Goal: Information Seeking & Learning: Learn about a topic

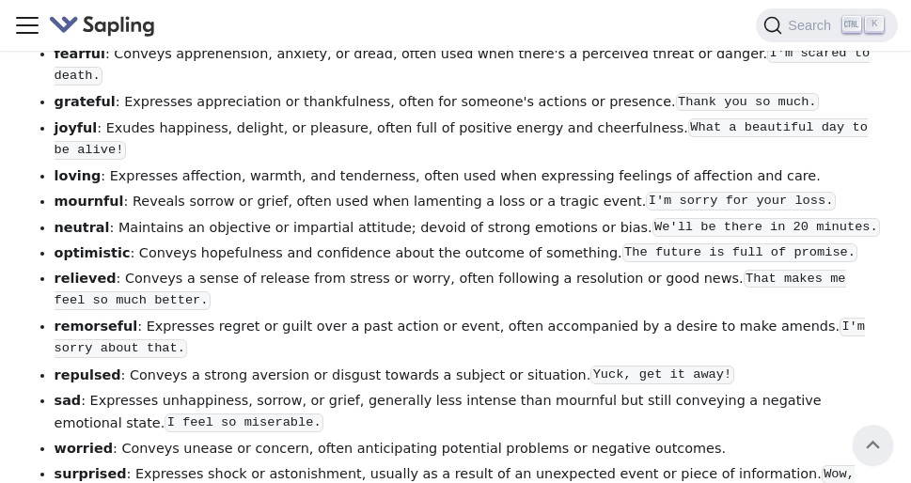
scroll to position [3927, 0]
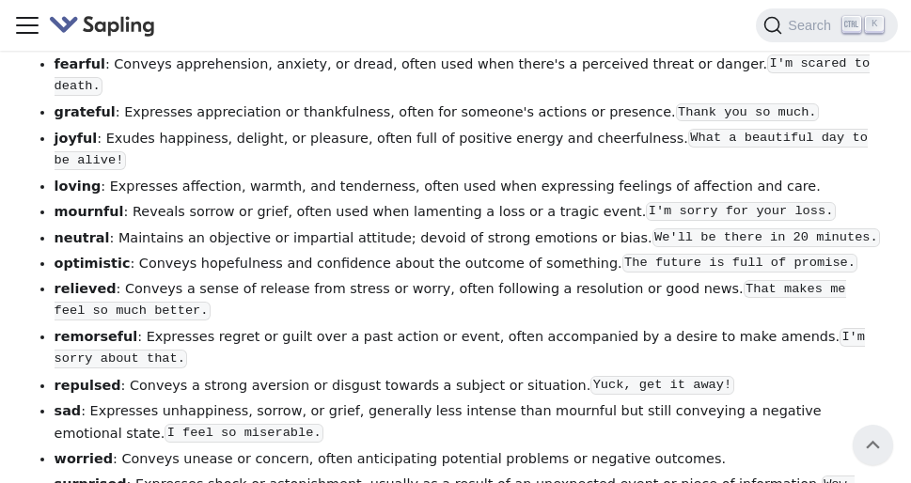
drag, startPoint x: 909, startPoint y: 382, endPoint x: 909, endPoint y: 353, distance: 29.2
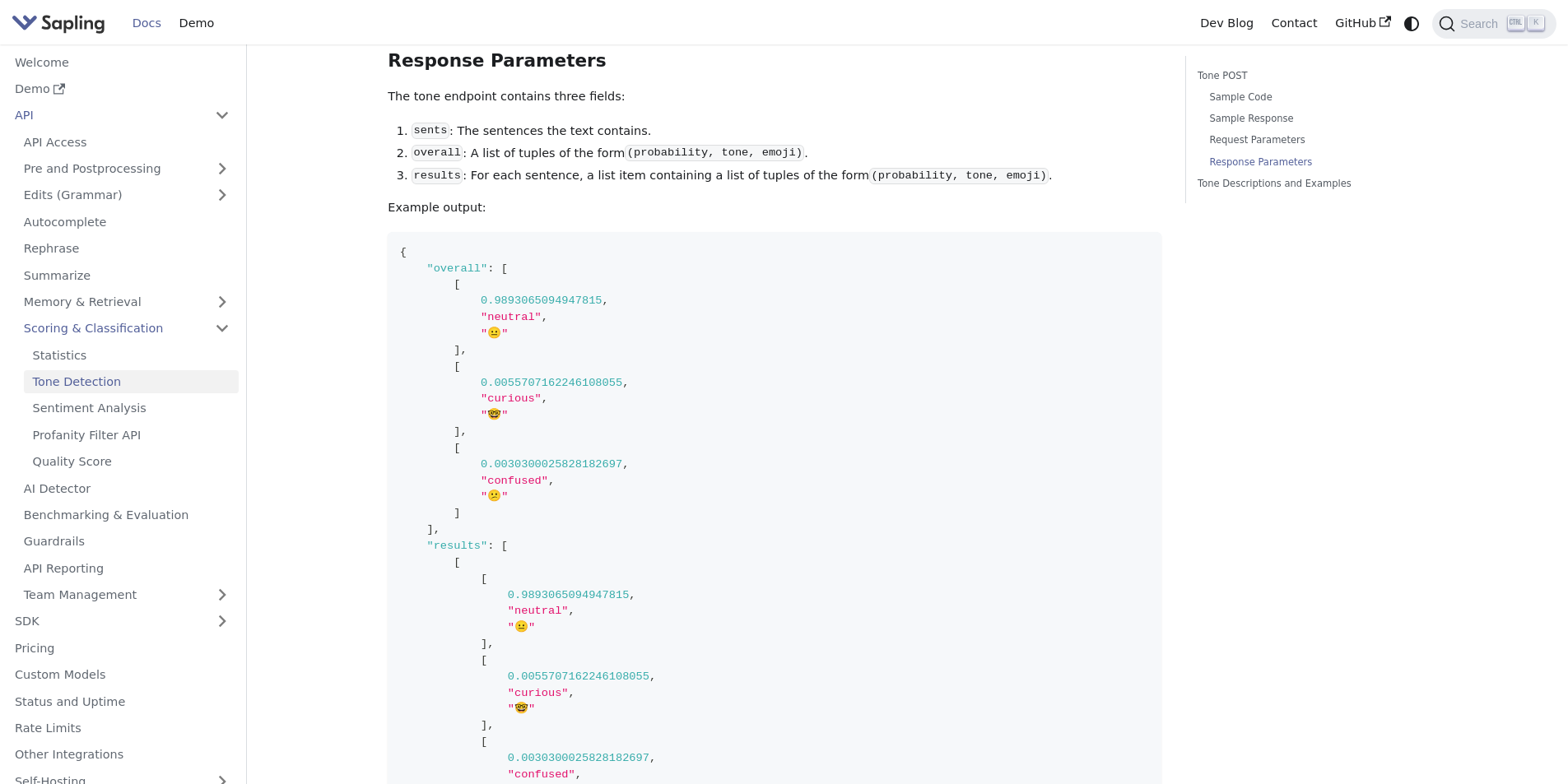
scroll to position [3072, 0]
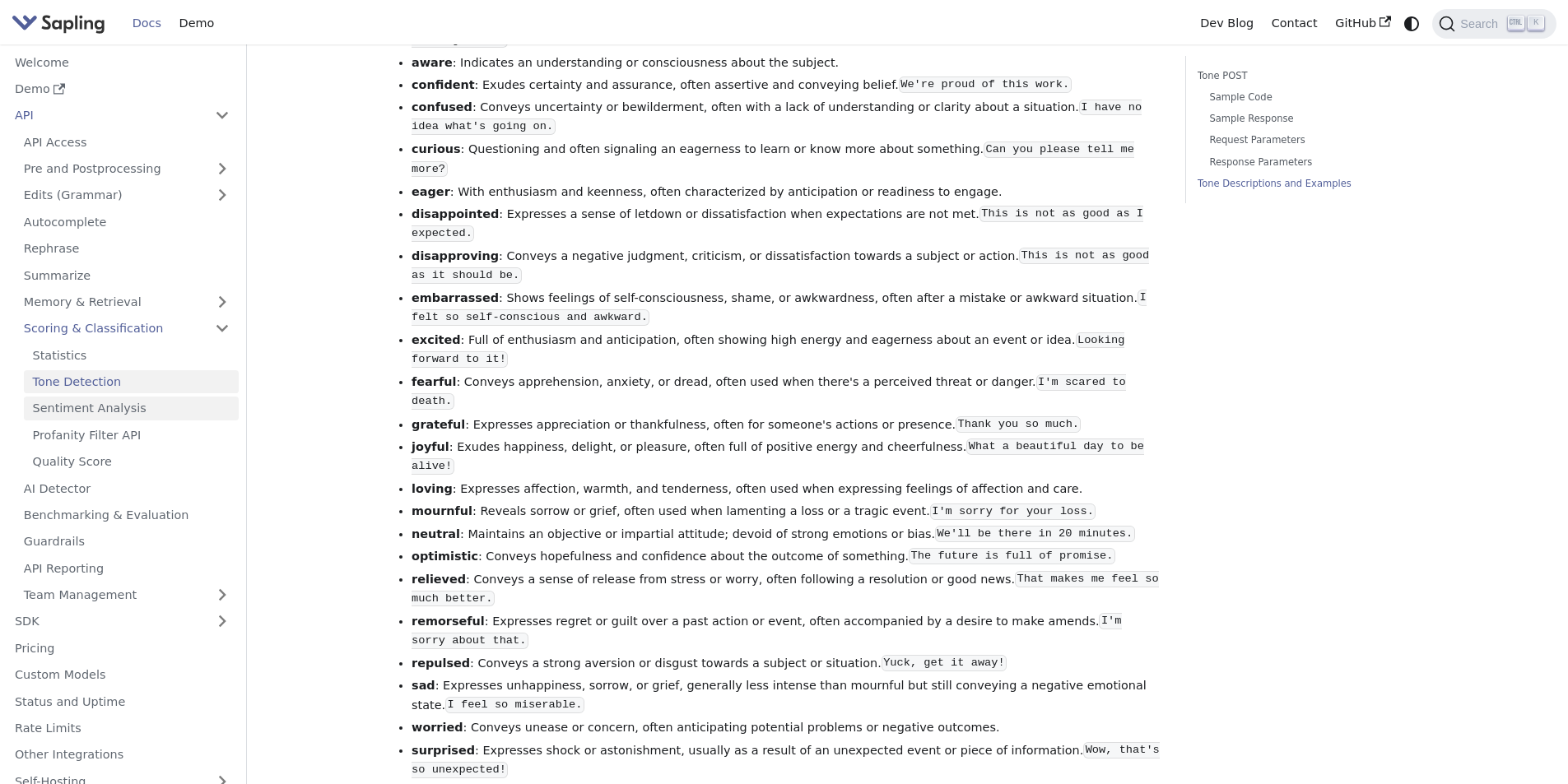
click at [148, 405] on link "Sentiment Analysis" at bounding box center [130, 408] width 214 height 24
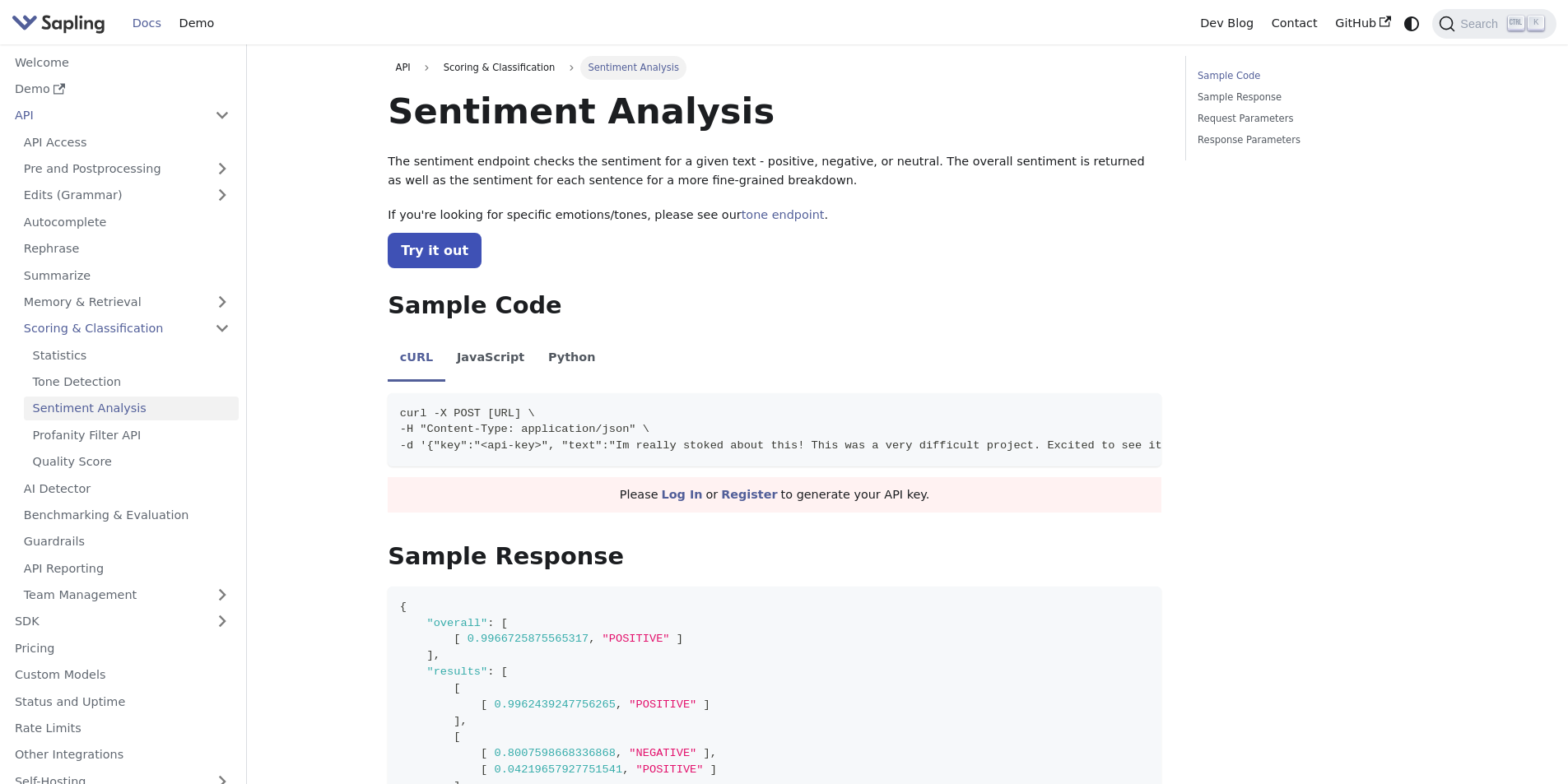
scroll to position [768, 0]
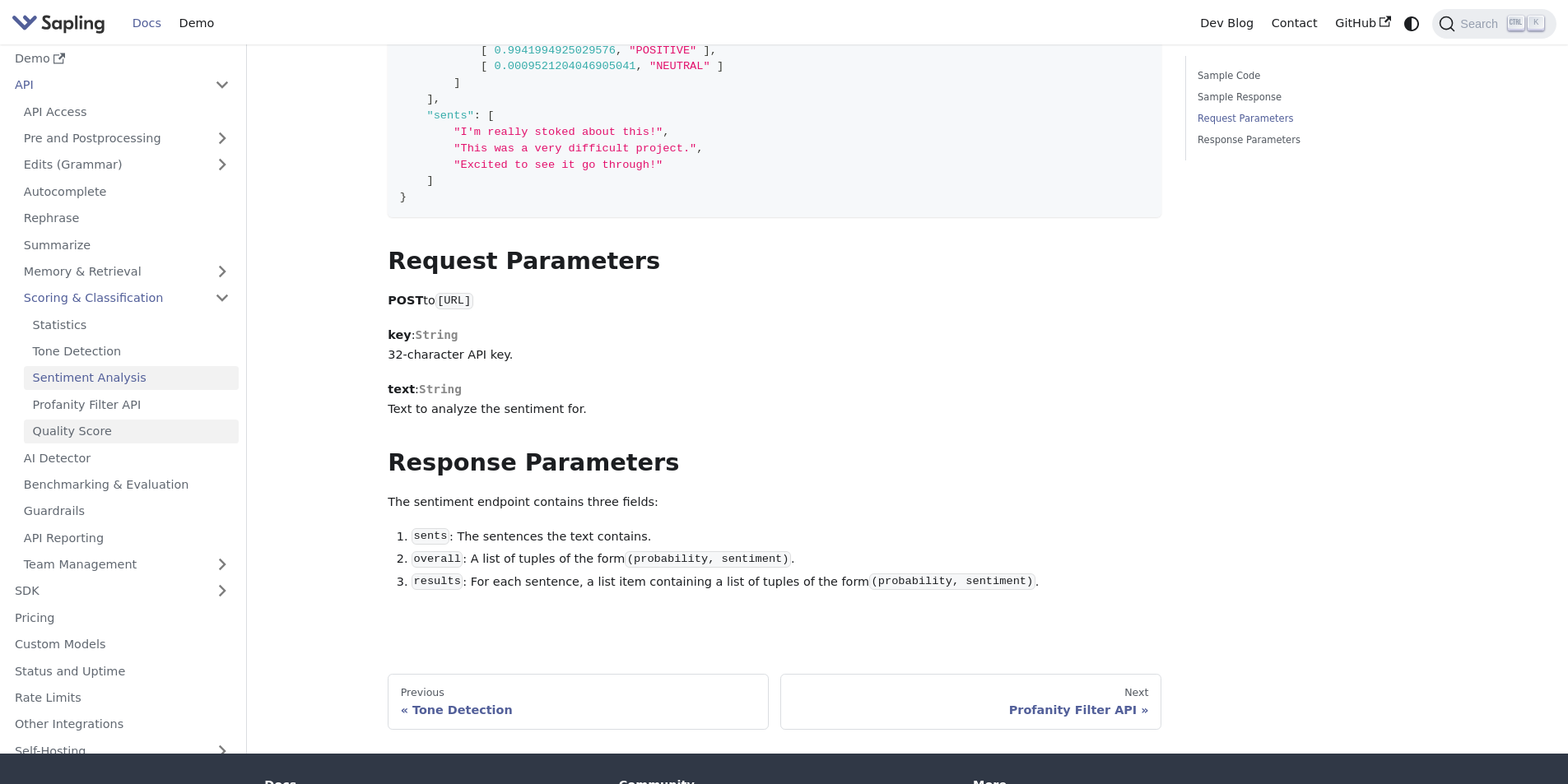
click at [155, 422] on link "Quality Score" at bounding box center [130, 431] width 214 height 24
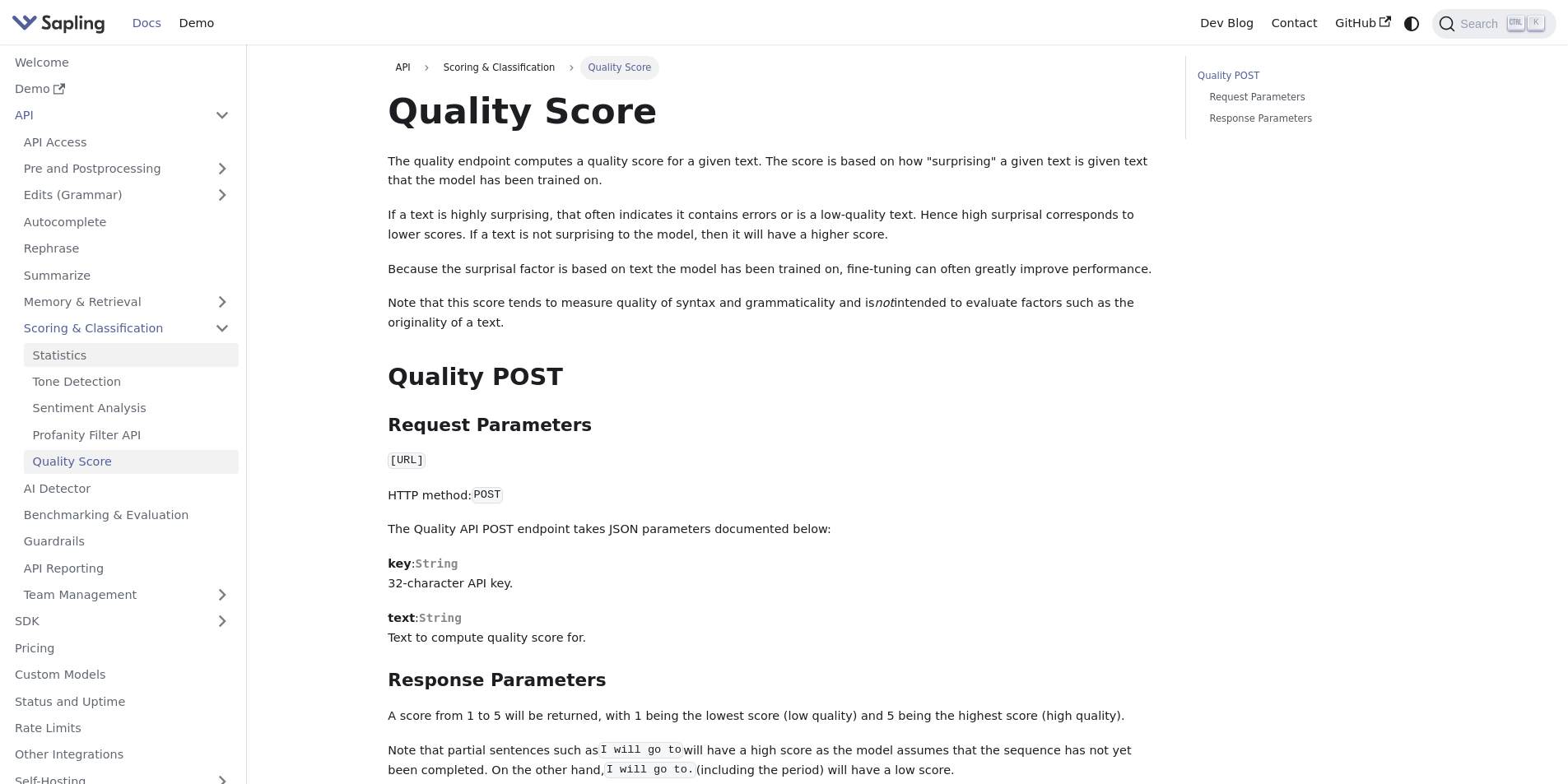
click at [156, 346] on link "Statistics" at bounding box center [130, 354] width 214 height 24
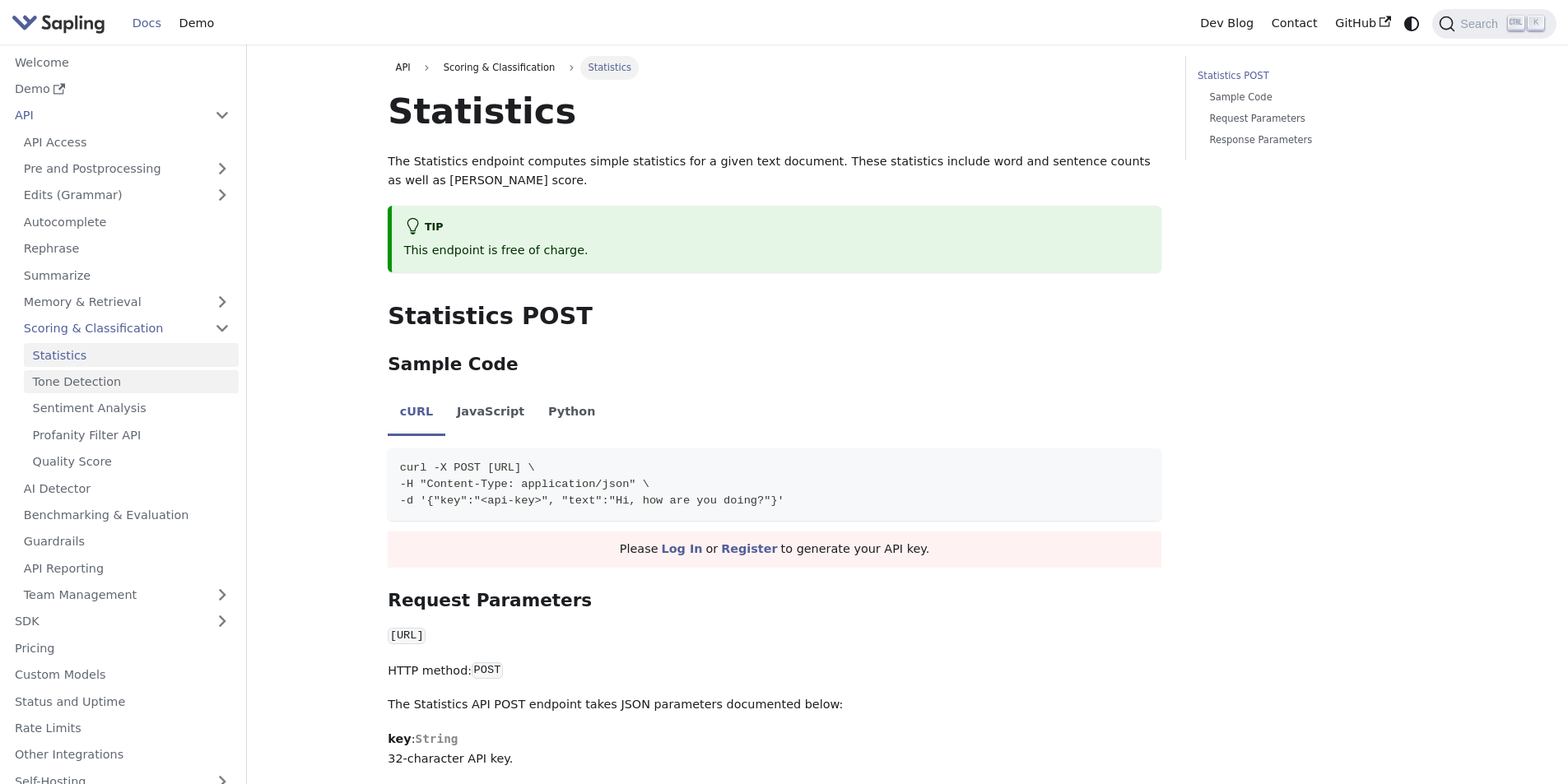
click at [156, 380] on link "Tone Detection" at bounding box center [130, 382] width 214 height 24
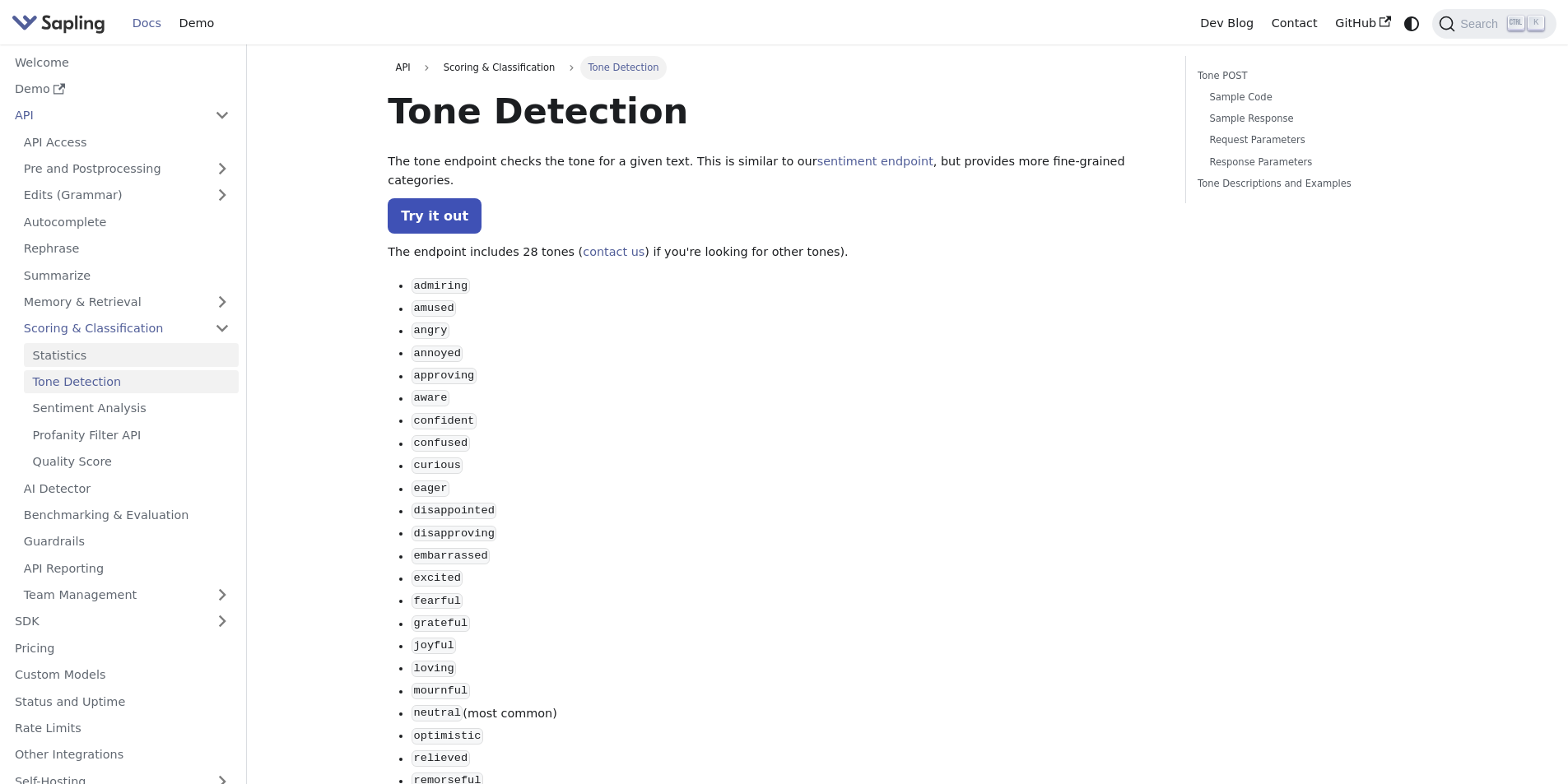
click at [166, 364] on link "Statistics" at bounding box center [130, 354] width 214 height 24
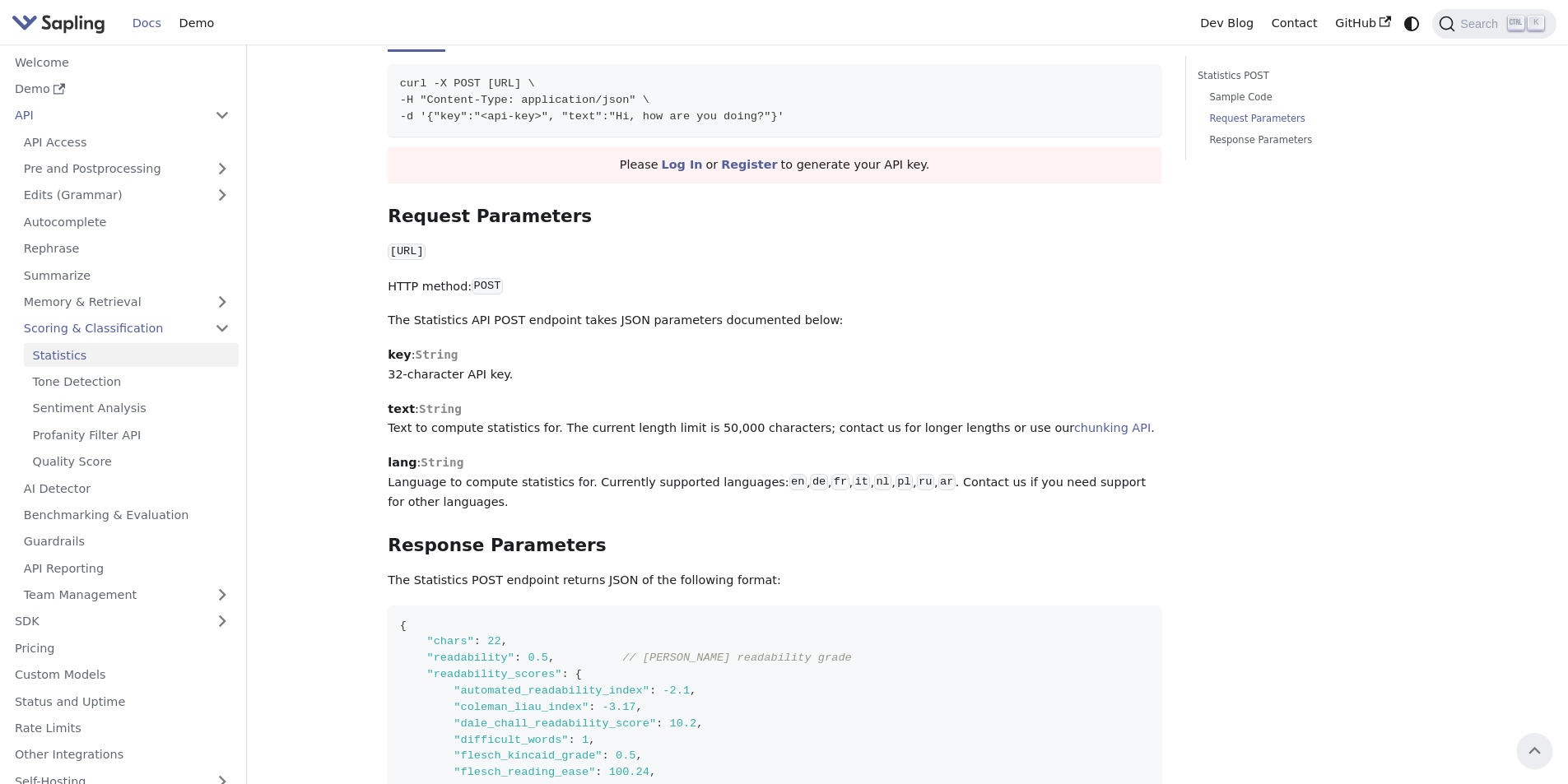
scroll to position [767, 0]
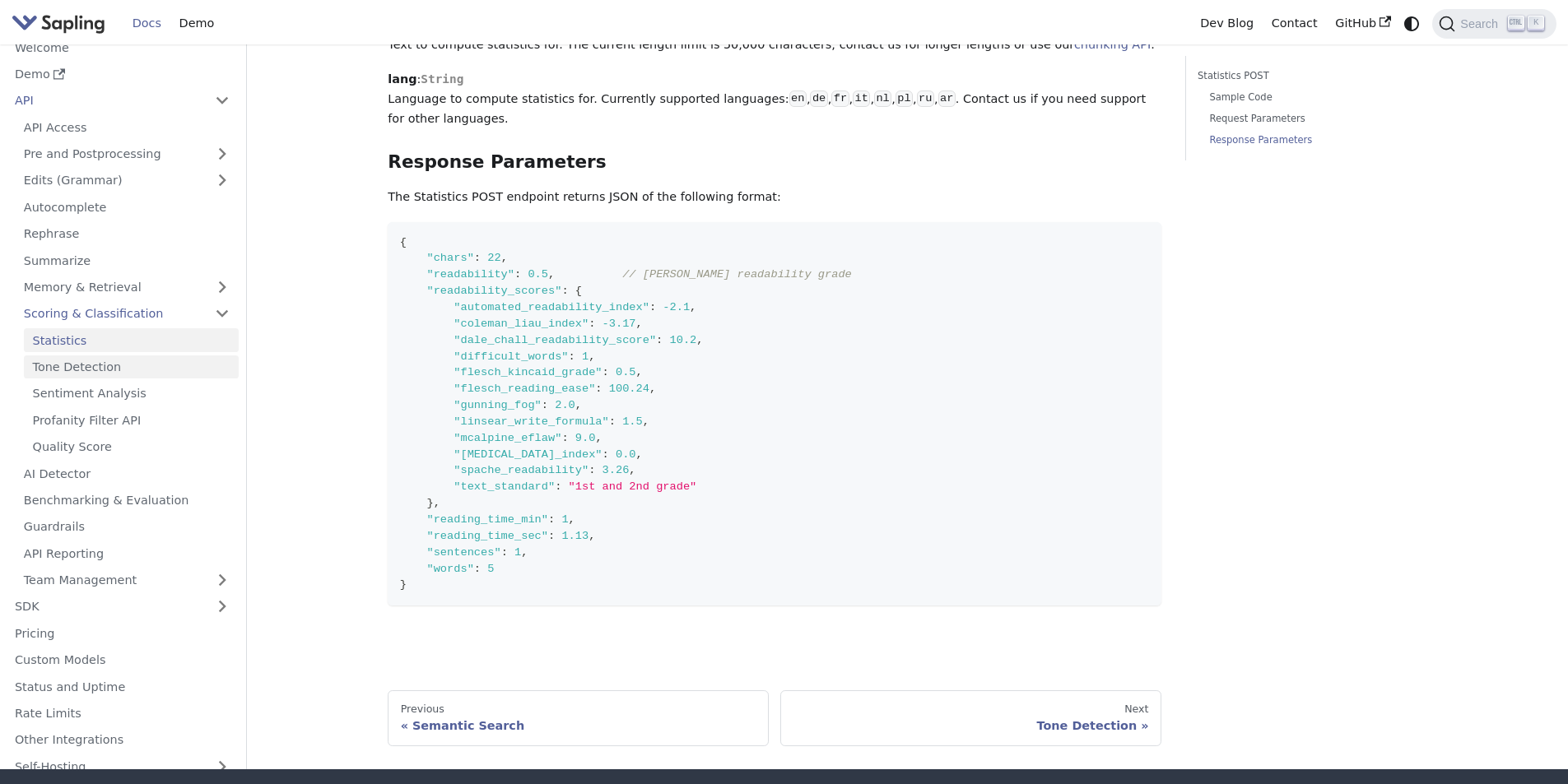
click at [220, 380] on link "Tone Detection" at bounding box center [130, 367] width 214 height 24
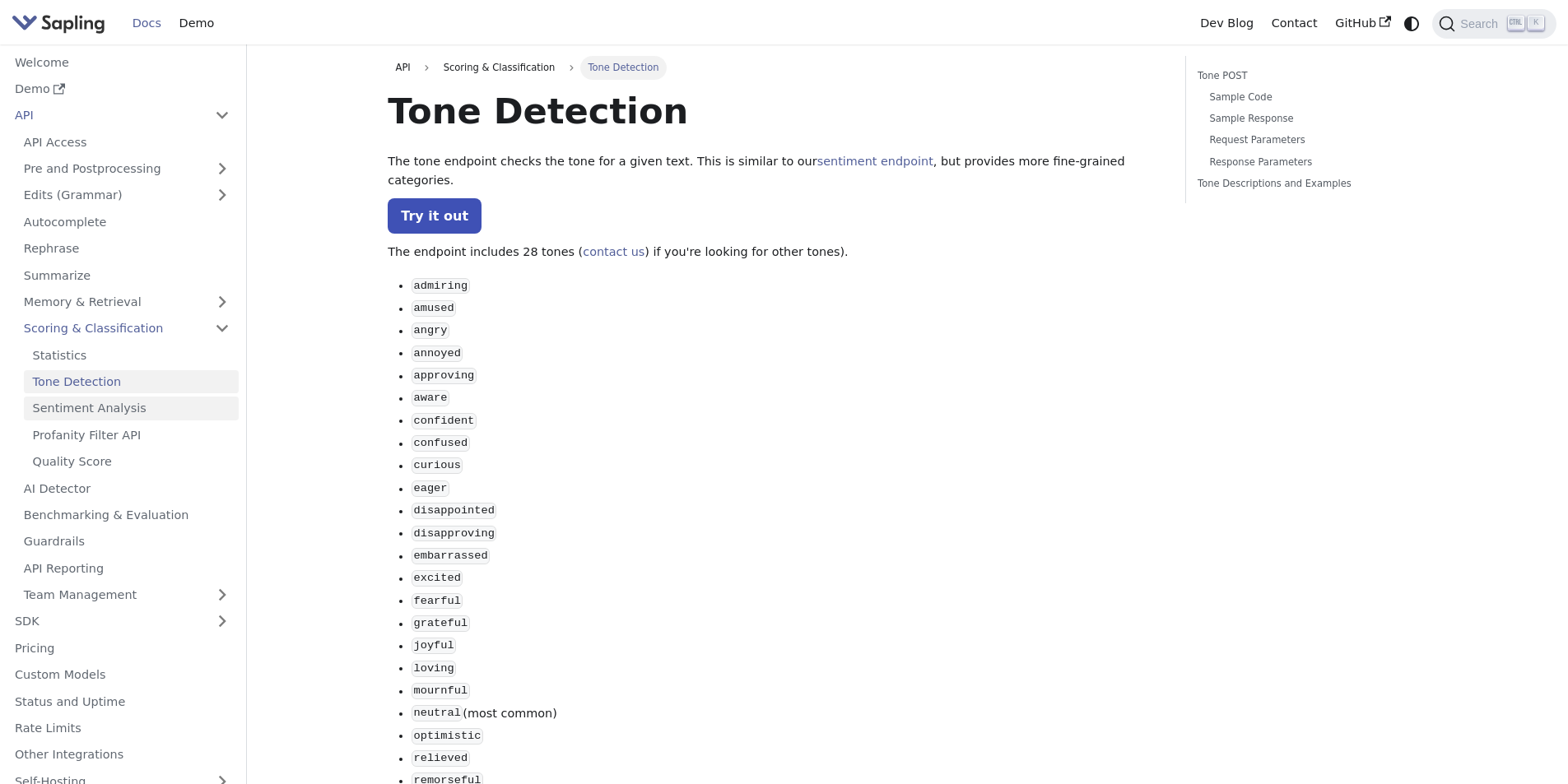
click at [205, 408] on link "Sentiment Analysis" at bounding box center [130, 408] width 214 height 24
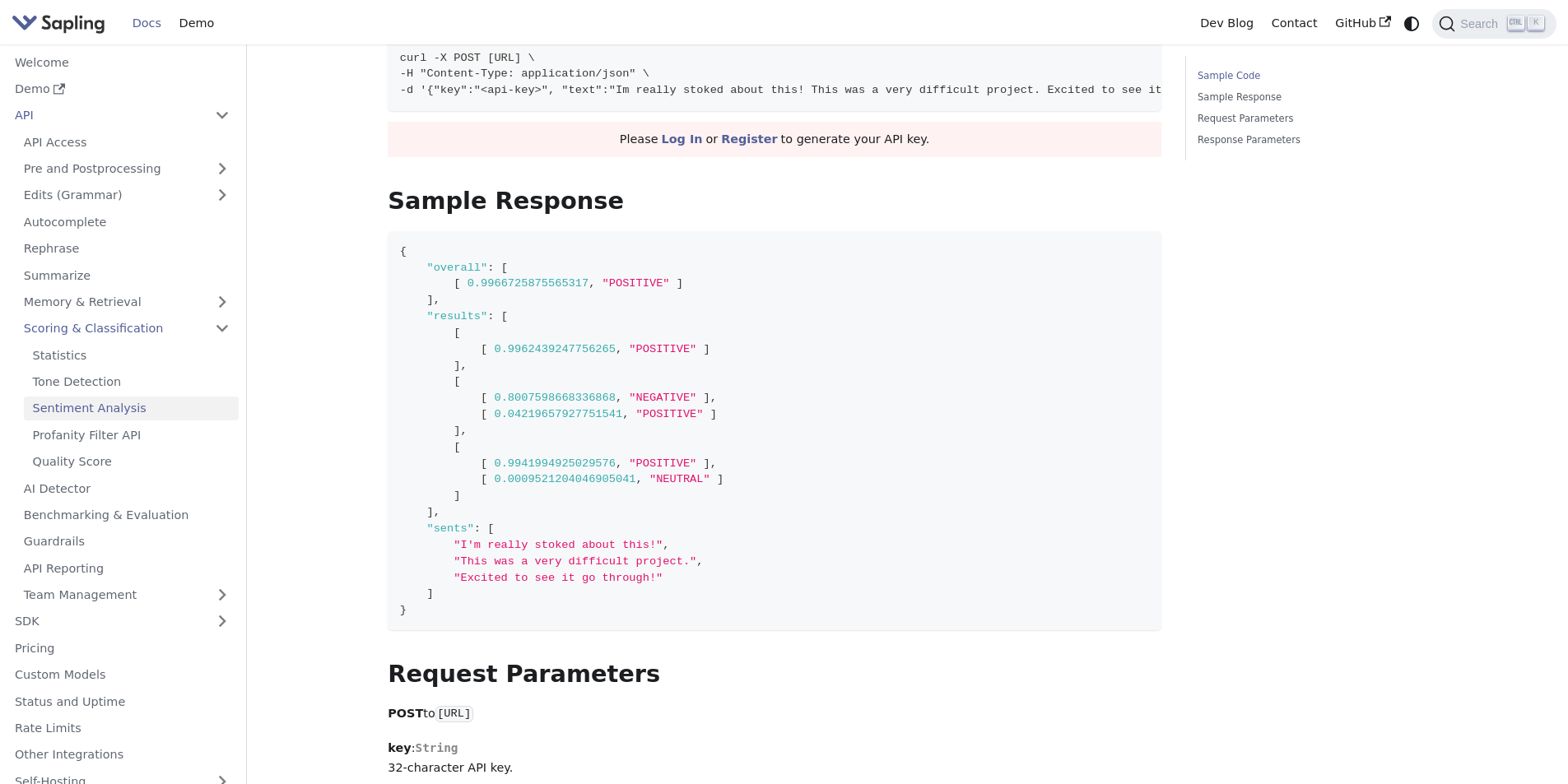
scroll to position [384, 0]
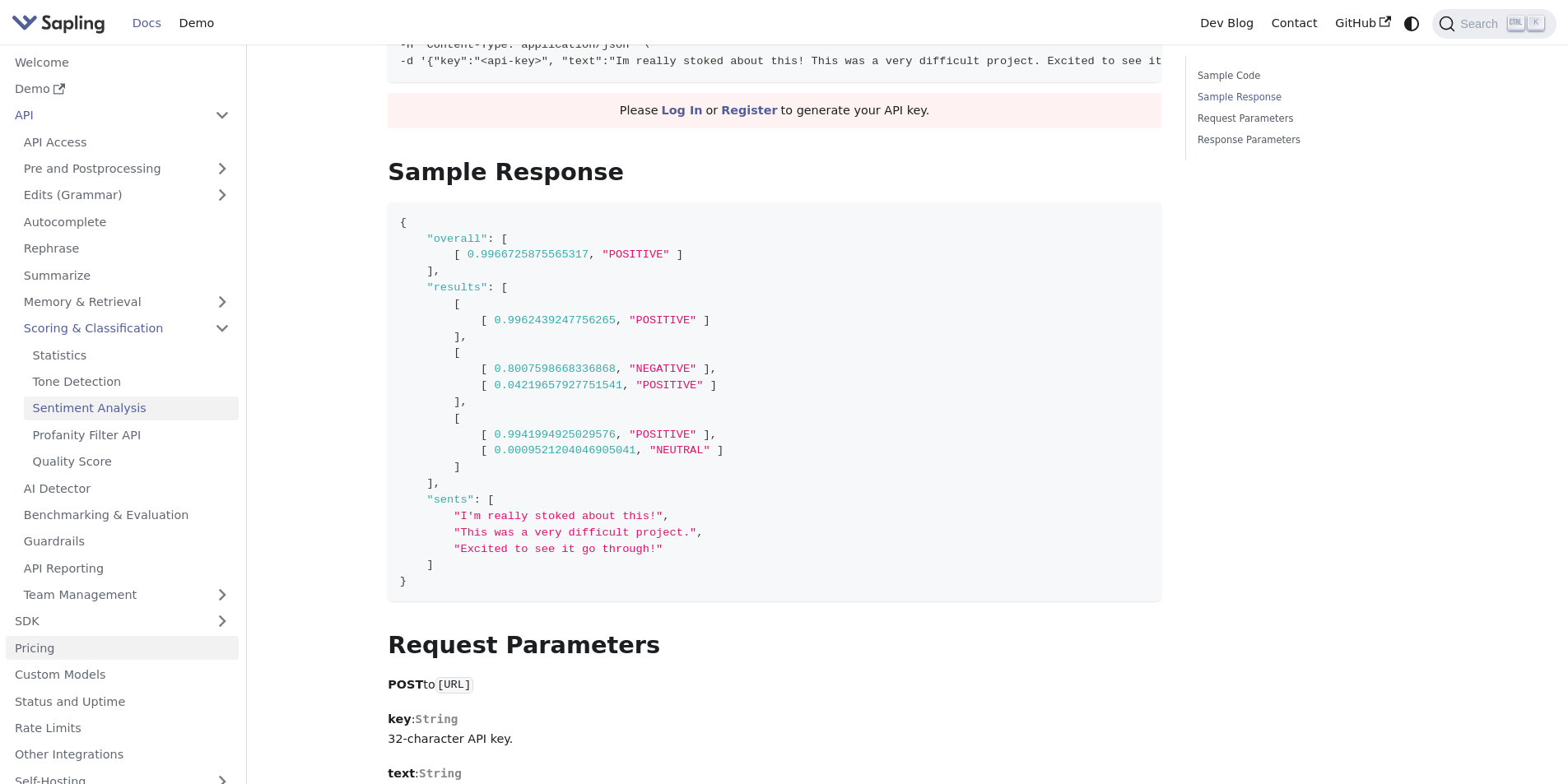
click at [76, 422] on link "Pricing" at bounding box center [122, 648] width 233 height 24
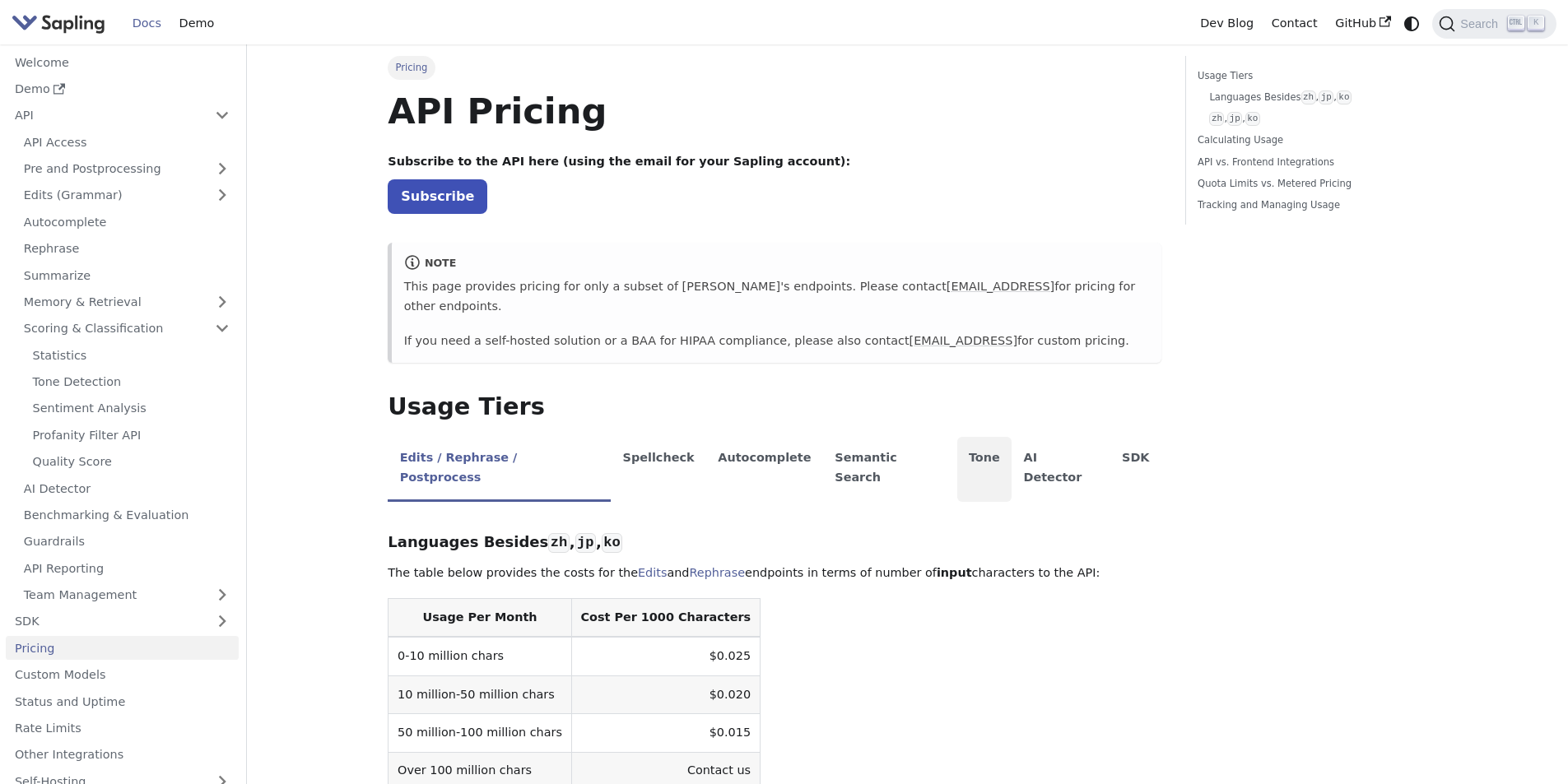
click at [796, 422] on li "Tone" at bounding box center [984, 469] width 55 height 65
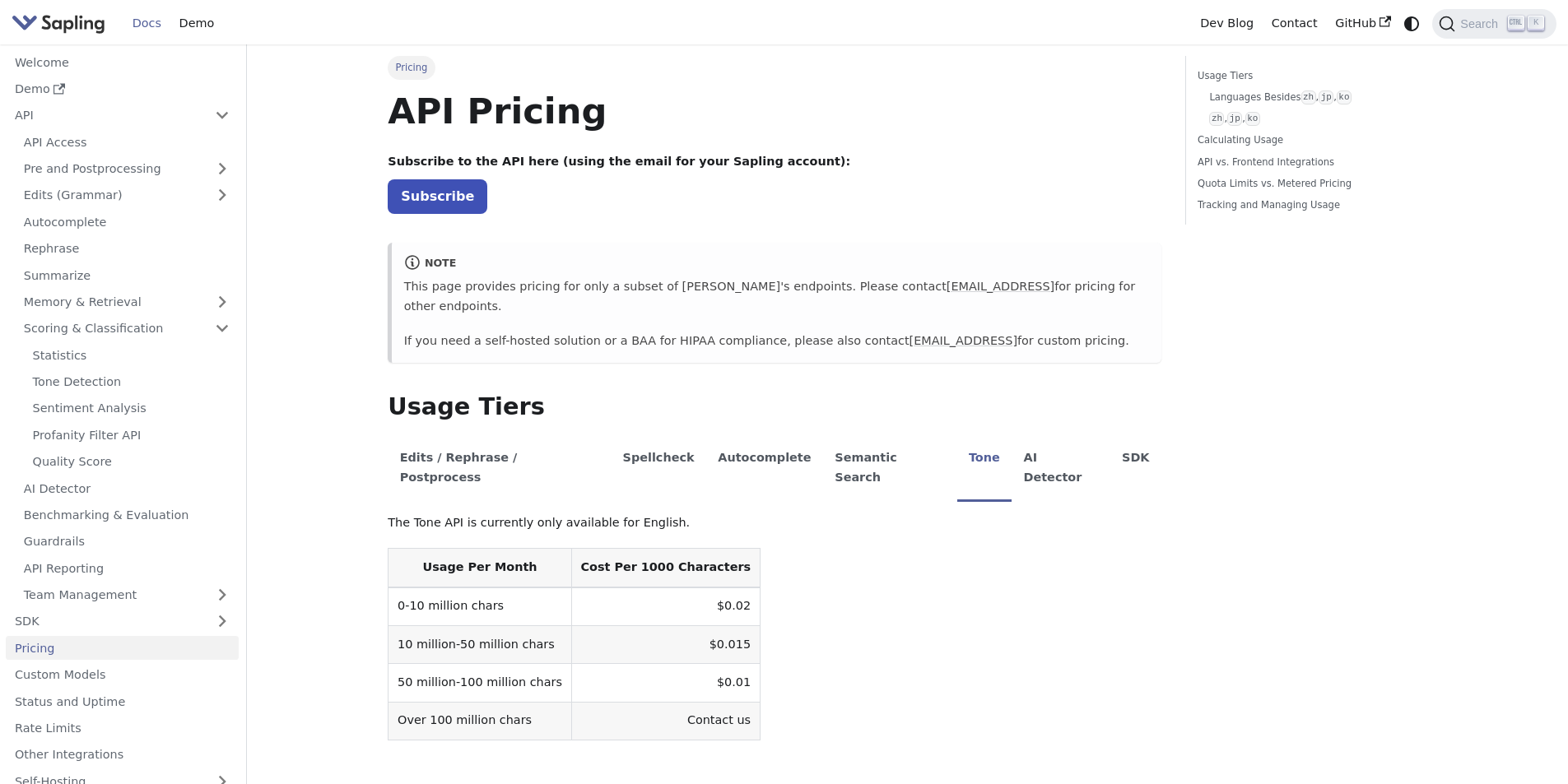
scroll to position [384, 0]
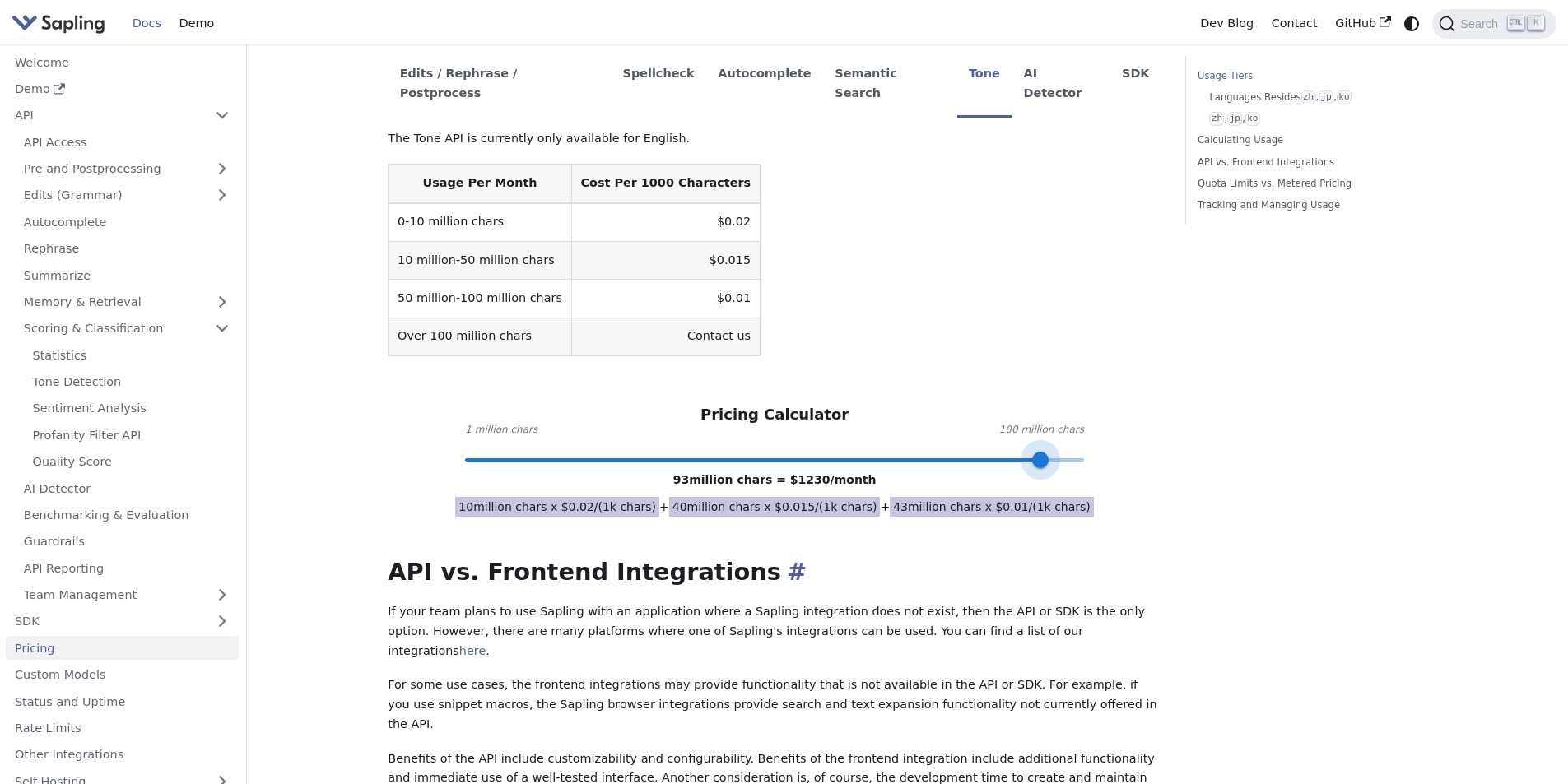
type input "1"
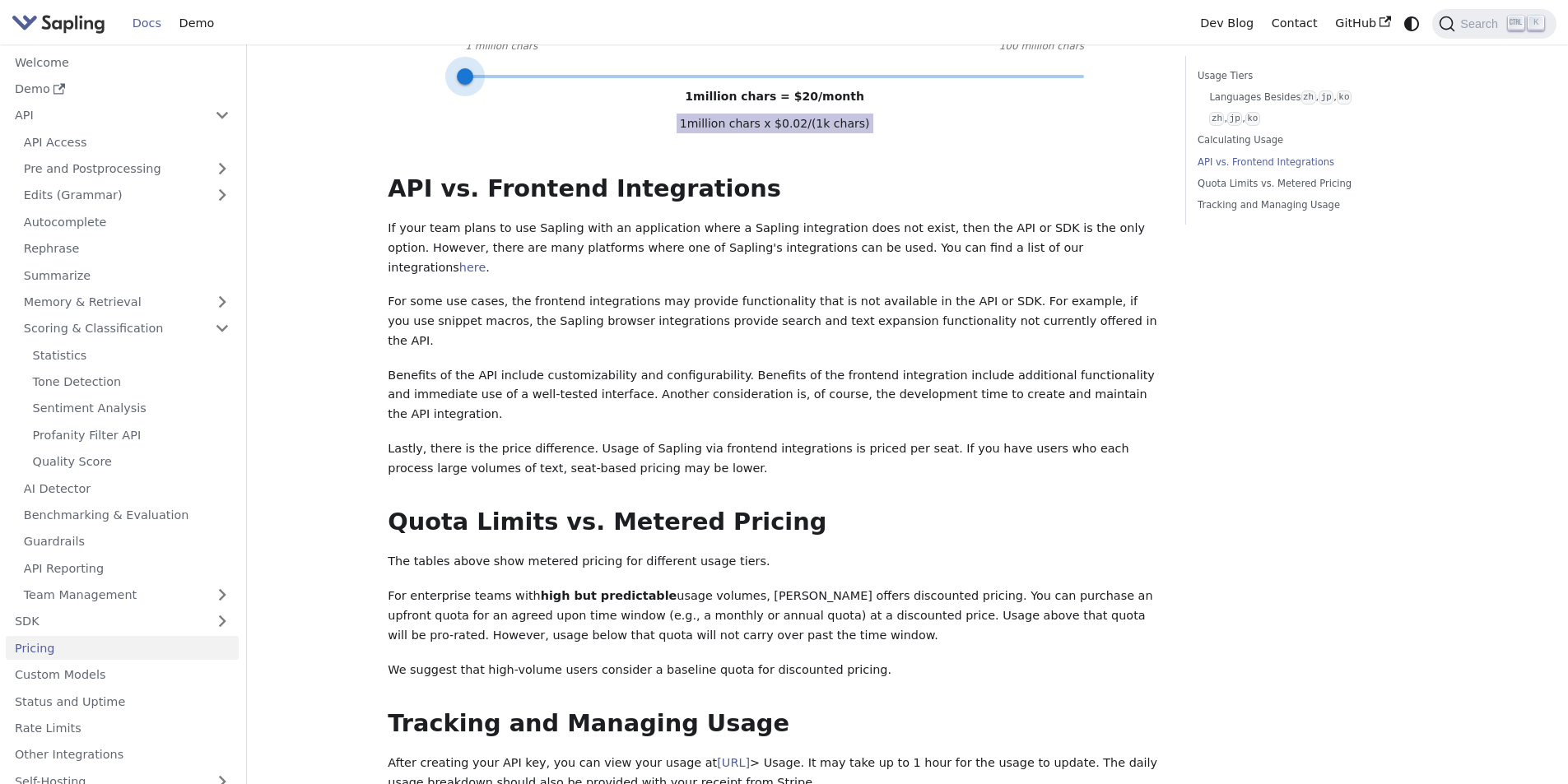
drag, startPoint x: 694, startPoint y: 419, endPoint x: 302, endPoint y: 545, distance: 411.8
click at [302, 422] on main "Pricing On this page API Pricing Subscribe to the API here (using the email for…" at bounding box center [906, 206] width 1320 height 1858
